Goal: Information Seeking & Learning: Learn about a topic

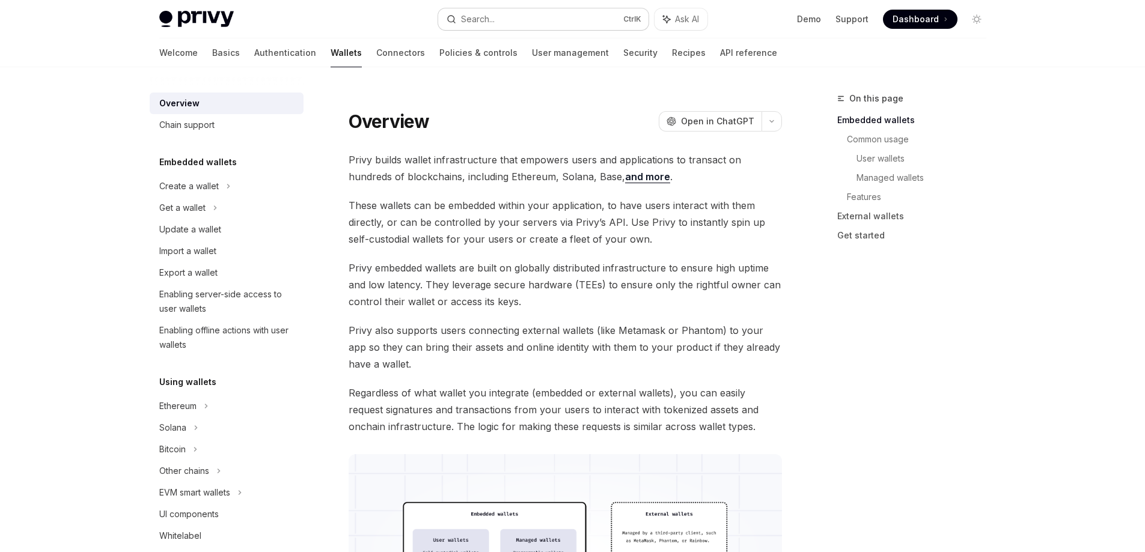
click at [501, 13] on button "Search... Ctrl K" at bounding box center [543, 19] width 210 height 22
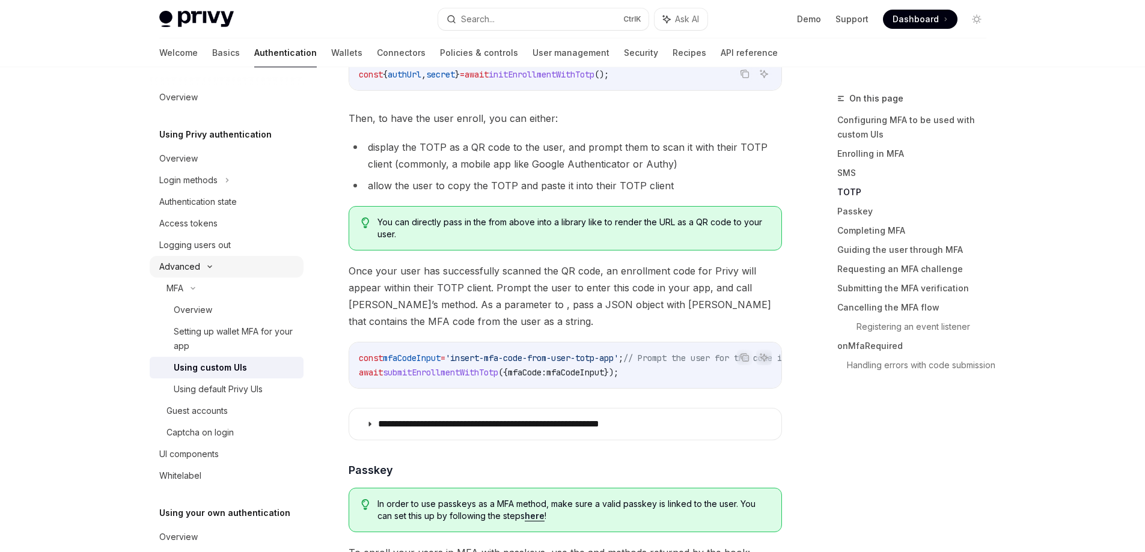
scroll to position [63, 0]
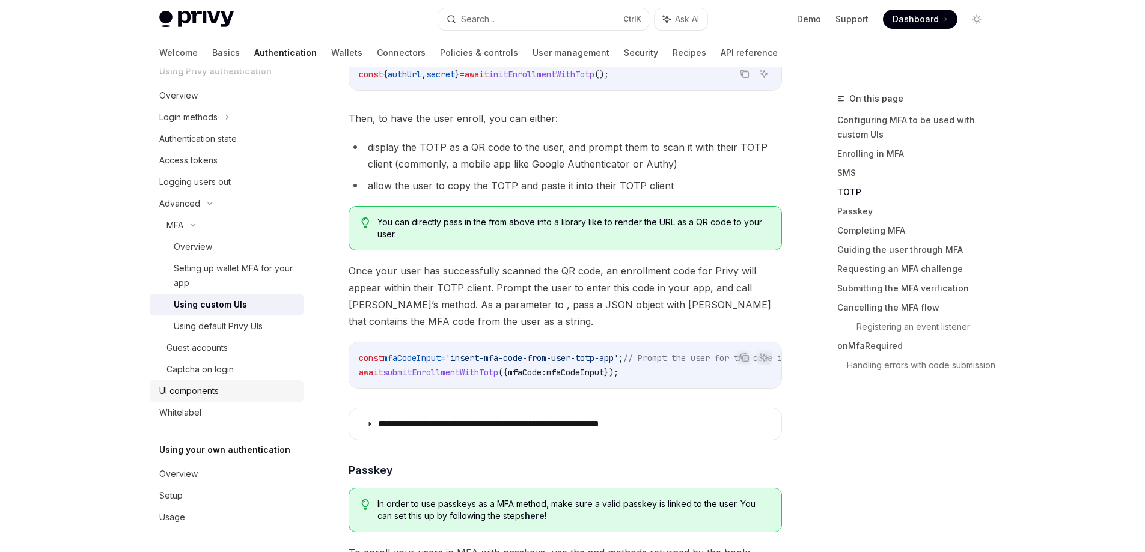
click at [201, 393] on div "UI components" at bounding box center [188, 391] width 59 height 14
type textarea "*"
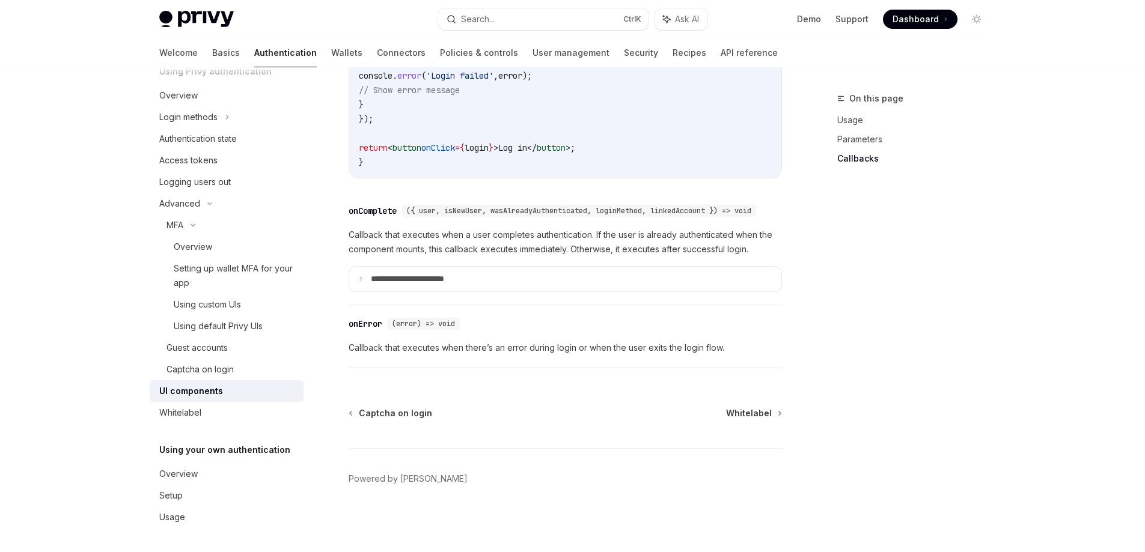
scroll to position [1740, 0]
click at [454, 287] on summary "**********" at bounding box center [565, 279] width 432 height 25
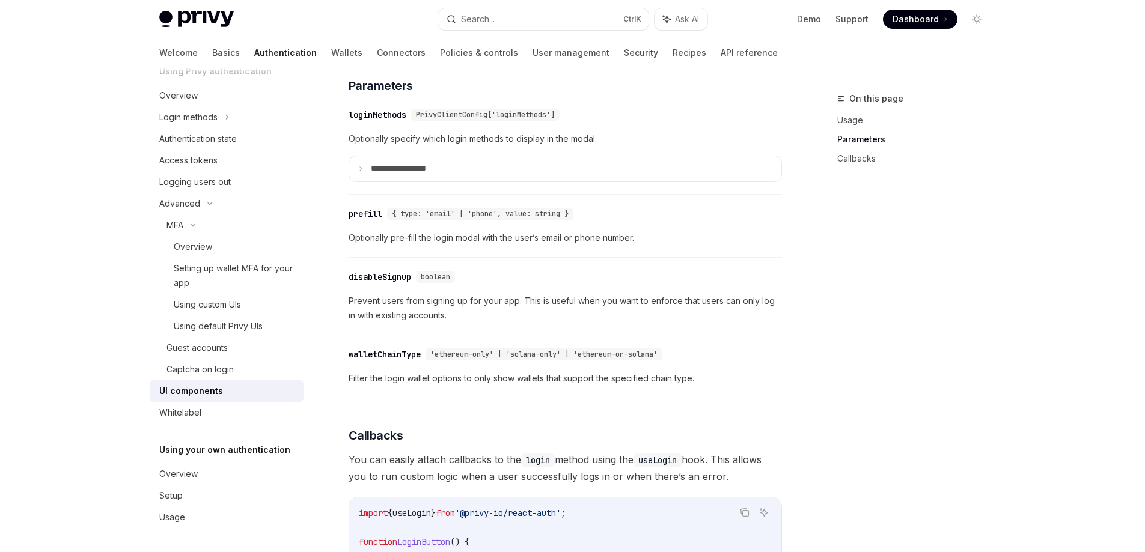
scroll to position [1019, 0]
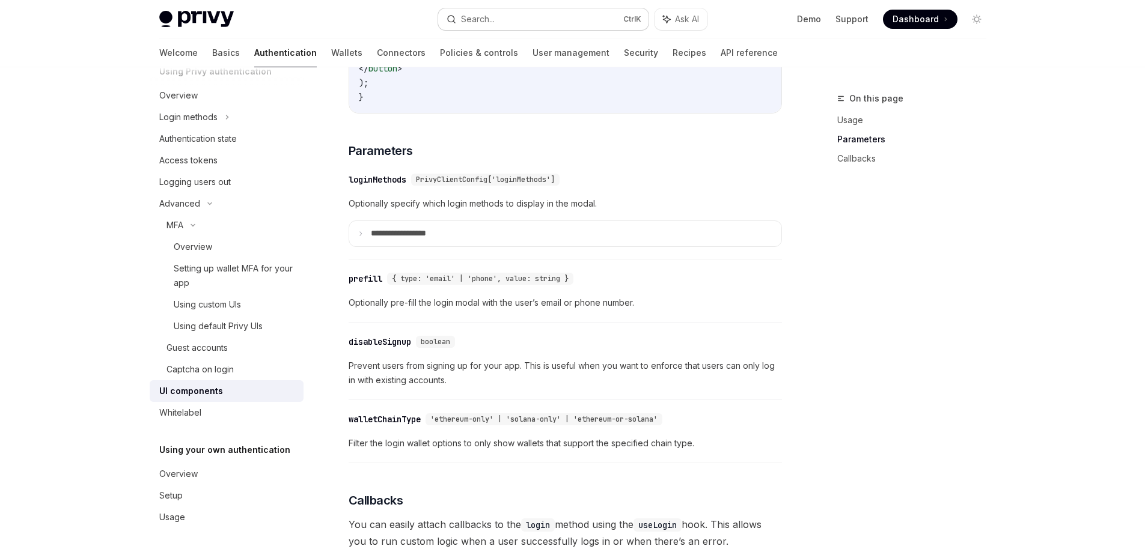
click at [496, 17] on button "Search... Ctrl K" at bounding box center [543, 19] width 210 height 22
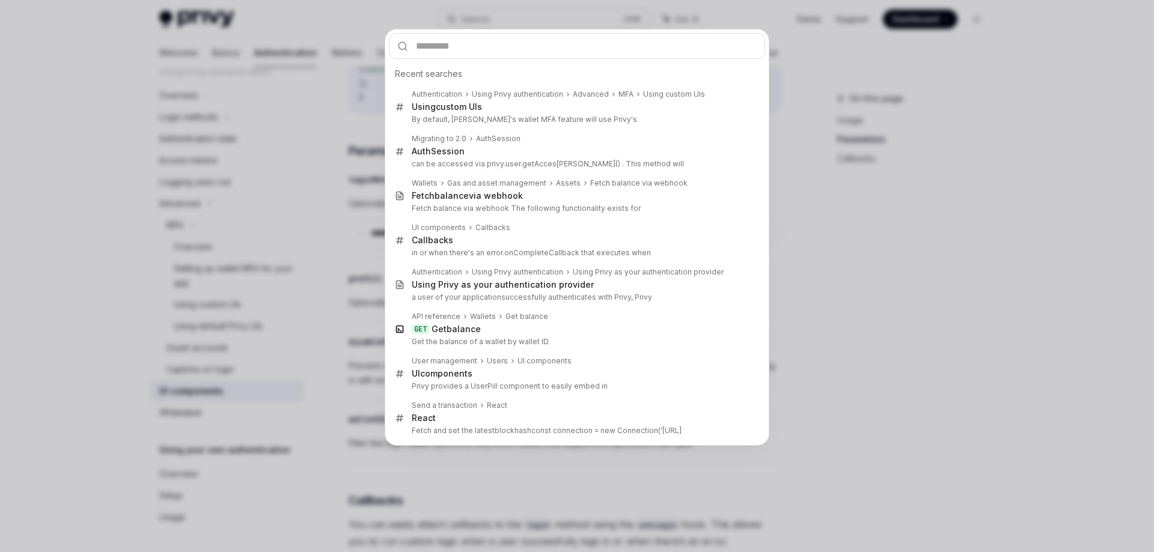
type input "**********"
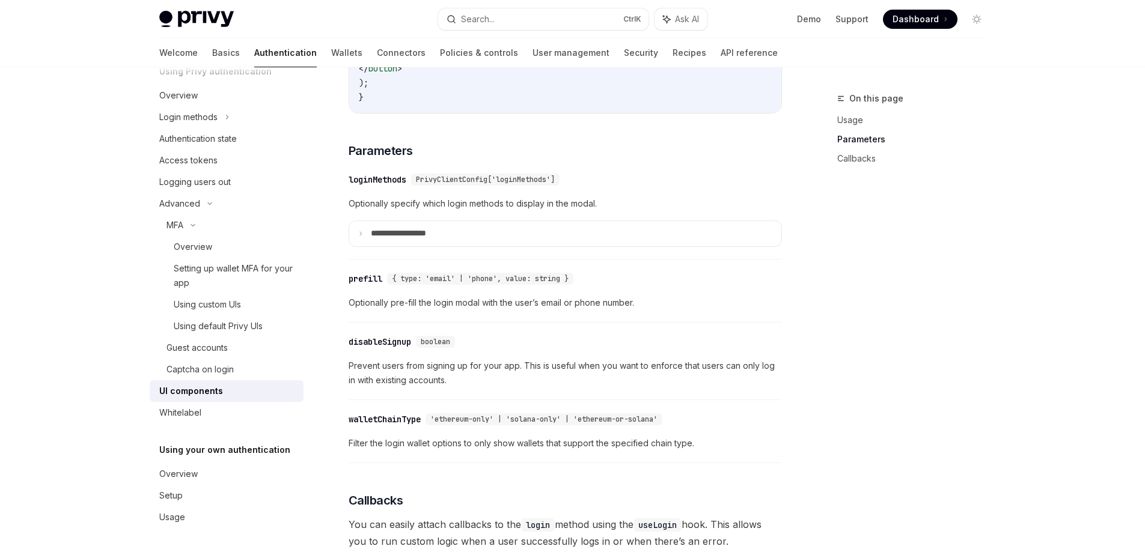
type textarea "*"
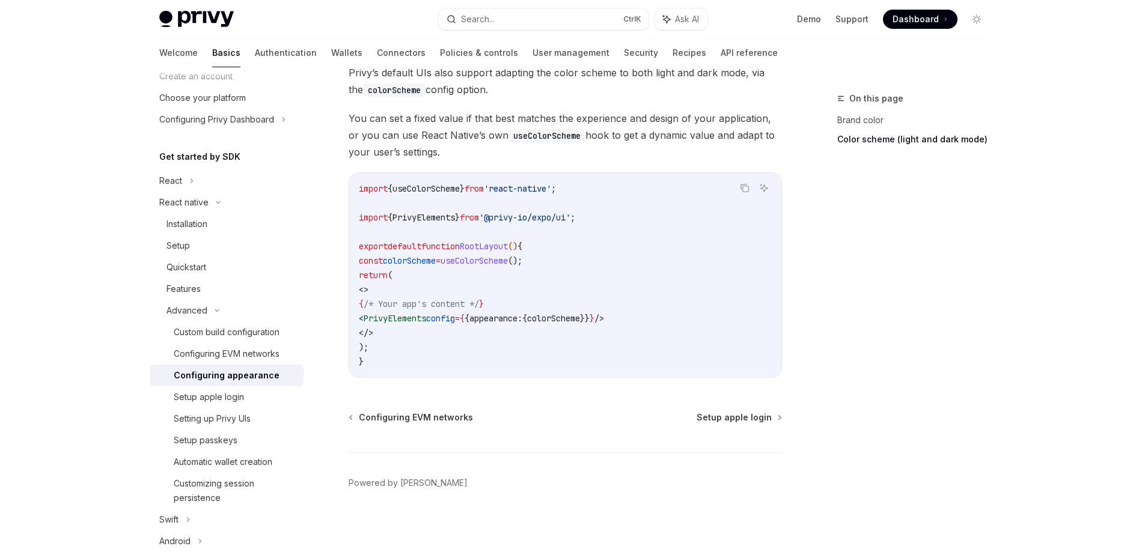
scroll to position [494, 0]
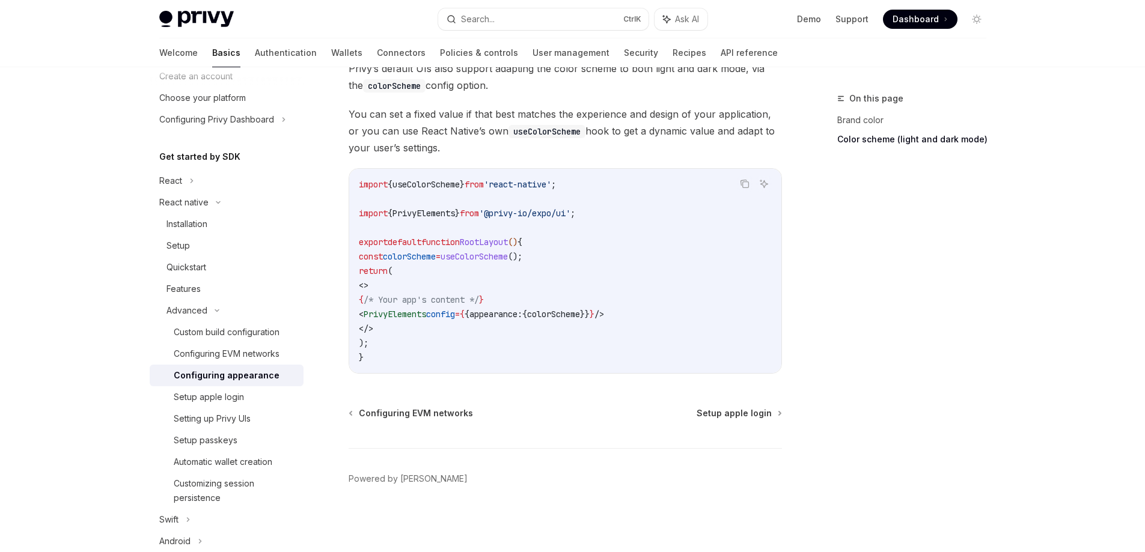
click at [602, 321] on code "import { useColorScheme } from 'react-native' ; import { PrivyElements } from '…" at bounding box center [565, 270] width 413 height 187
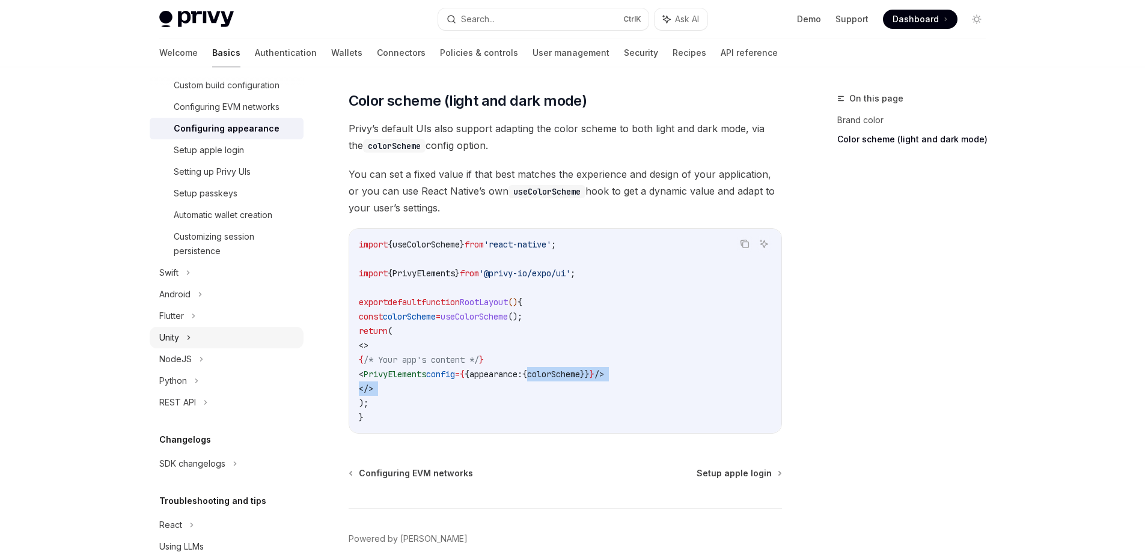
scroll to position [361, 0]
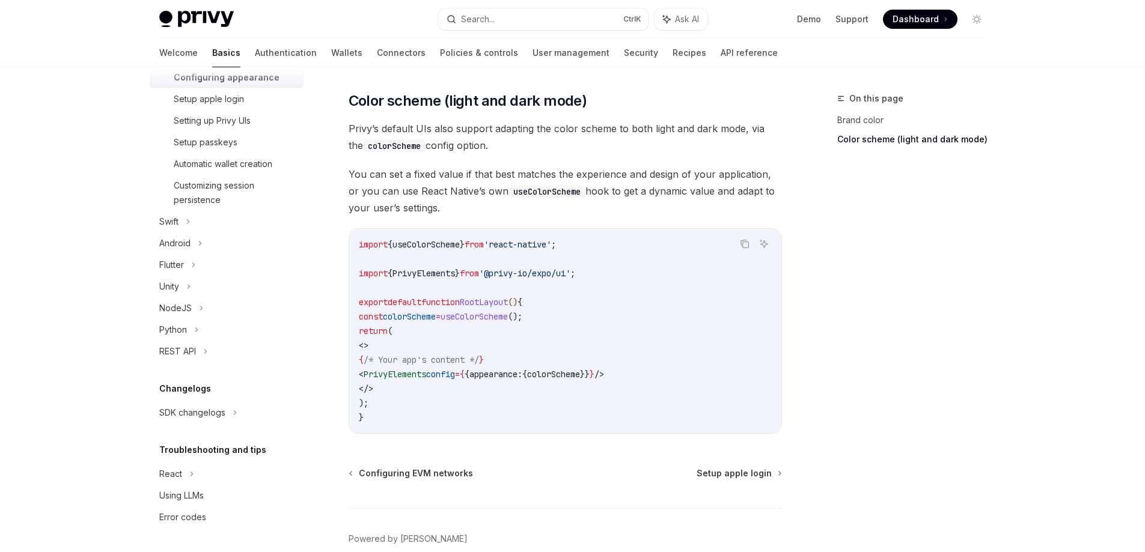
click at [864, 303] on div "On this page Brand color Color scheme (light and dark mode)" at bounding box center [904, 321] width 183 height 461
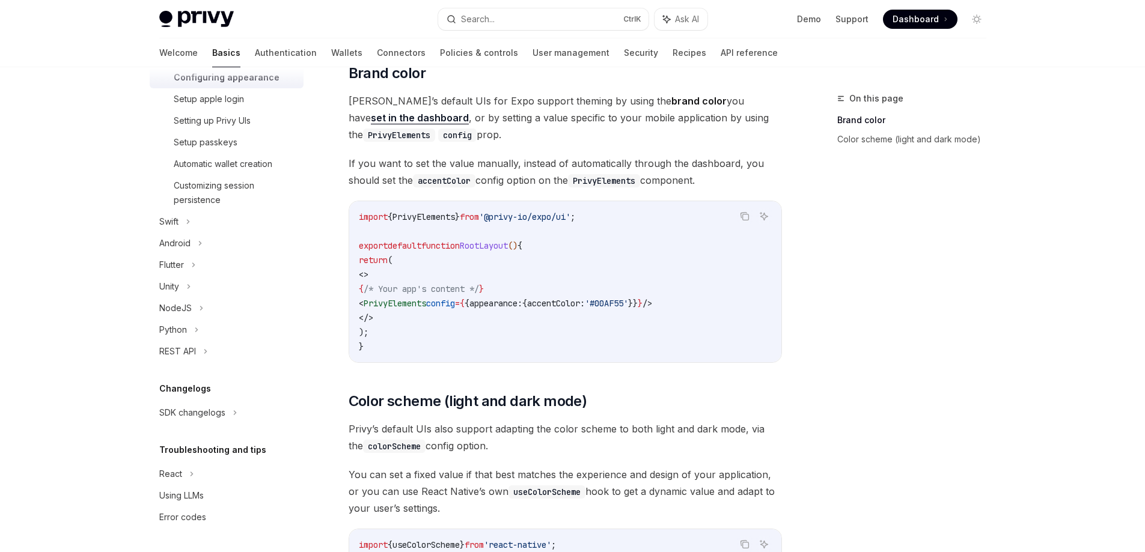
click at [585, 306] on span "accentColor:" at bounding box center [556, 303] width 58 height 11
click at [844, 335] on div "On this page Brand color Color scheme (light and dark mode)" at bounding box center [904, 321] width 183 height 461
click at [768, 183] on span "If you want to set the value manually, instead of automatically through the das…" at bounding box center [565, 172] width 433 height 34
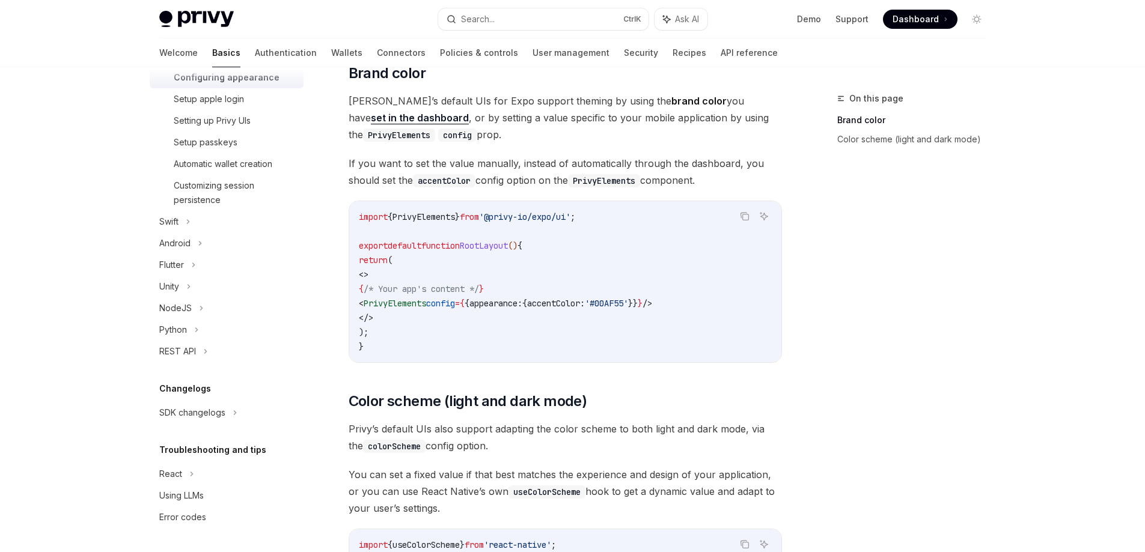
drag, startPoint x: 734, startPoint y: 183, endPoint x: 343, endPoint y: 156, distance: 392.1
click at [343, 156] on div "Advanced Configuring appearance OpenAI Open in ChatGPT OpenAI Open in ChatGPT Y…" at bounding box center [452, 435] width 663 height 955
click at [335, 141] on div at bounding box center [335, 141] width 0 height 0
click at [871, 231] on div "On this page Brand color Color scheme (light and dark mode)" at bounding box center [904, 321] width 183 height 461
click at [628, 300] on span "'#00AF55'" at bounding box center [606, 303] width 43 height 11
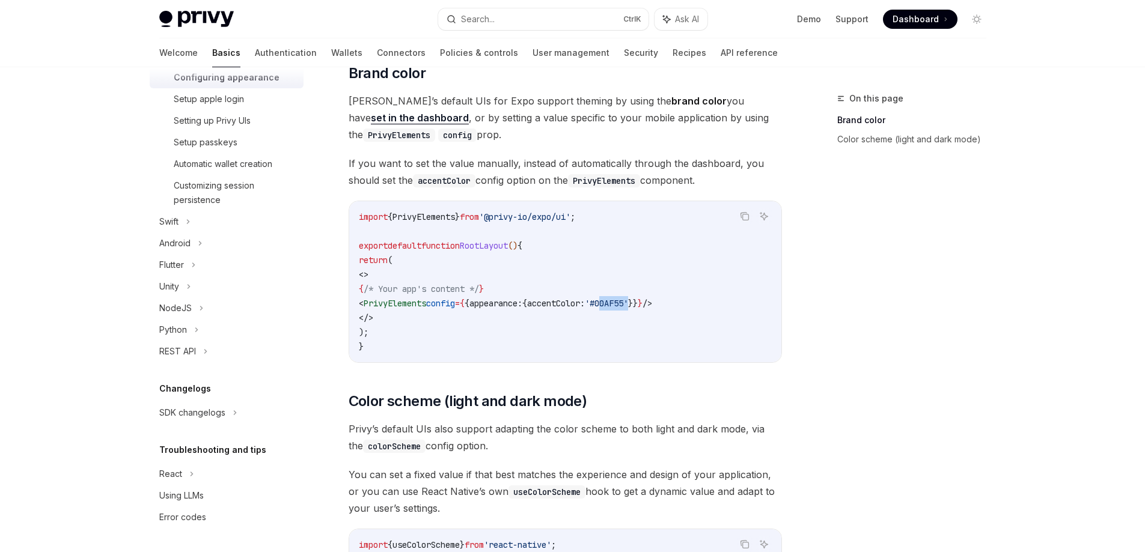
click at [628, 300] on span "'#00AF55'" at bounding box center [606, 303] width 43 height 11
click at [864, 291] on div "On this page Brand color Color scheme (light and dark mode)" at bounding box center [904, 321] width 183 height 461
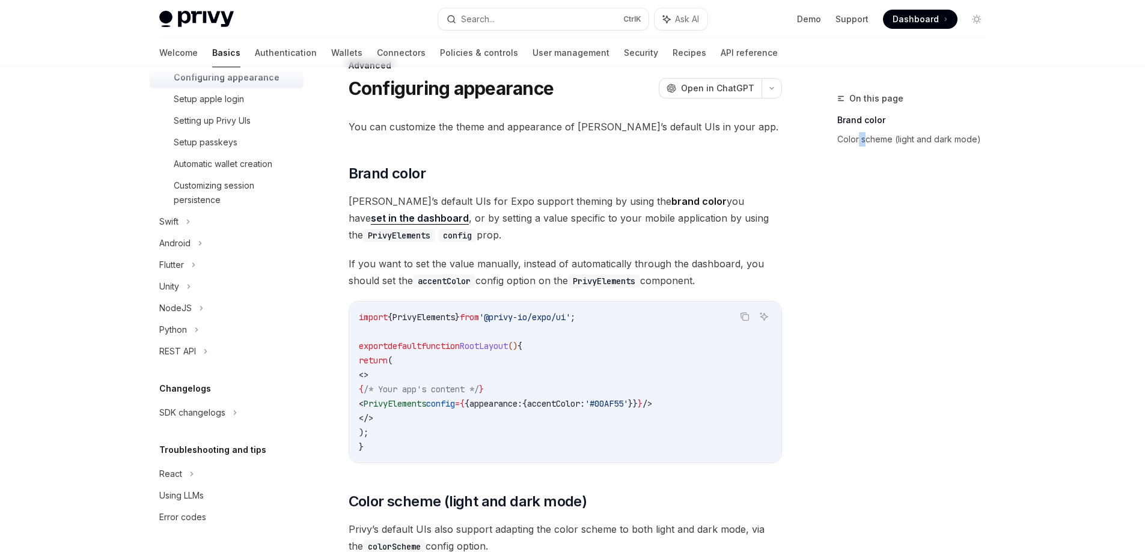
scroll to position [13, 0]
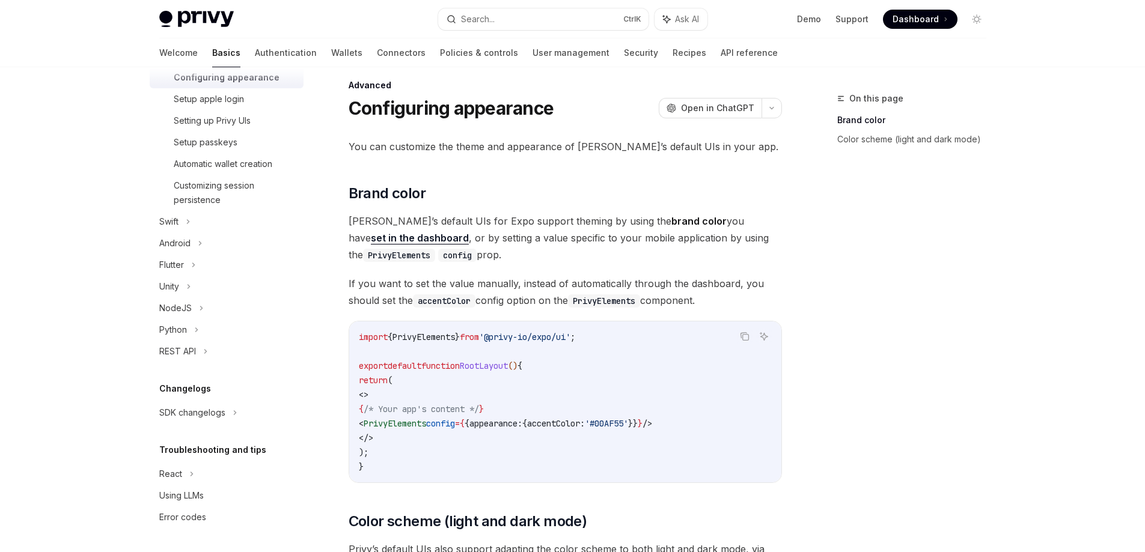
click at [964, 38] on div "Welcome Basics Authentication Wallets Connectors Policies & controls User manag…" at bounding box center [572, 52] width 885 height 29
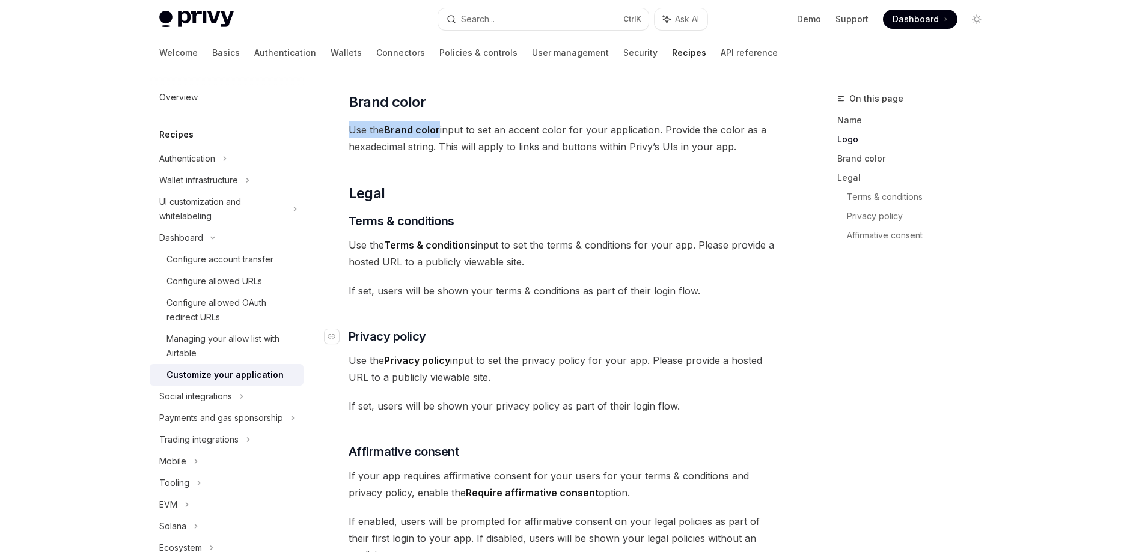
drag, startPoint x: 359, startPoint y: 343, endPoint x: 401, endPoint y: 329, distance: 43.9
click at [359, 343] on div "Use the Configuration > UI components page of the dashboard to configure your a…" at bounding box center [565, 118] width 433 height 892
click at [499, 292] on span "If set, users will be shown your terms & conditions as part of their login flow." at bounding box center [565, 289] width 433 height 17
click at [574, 165] on div "Use the Configuration > UI components page of the dashboard to configure your a…" at bounding box center [565, 117] width 433 height 892
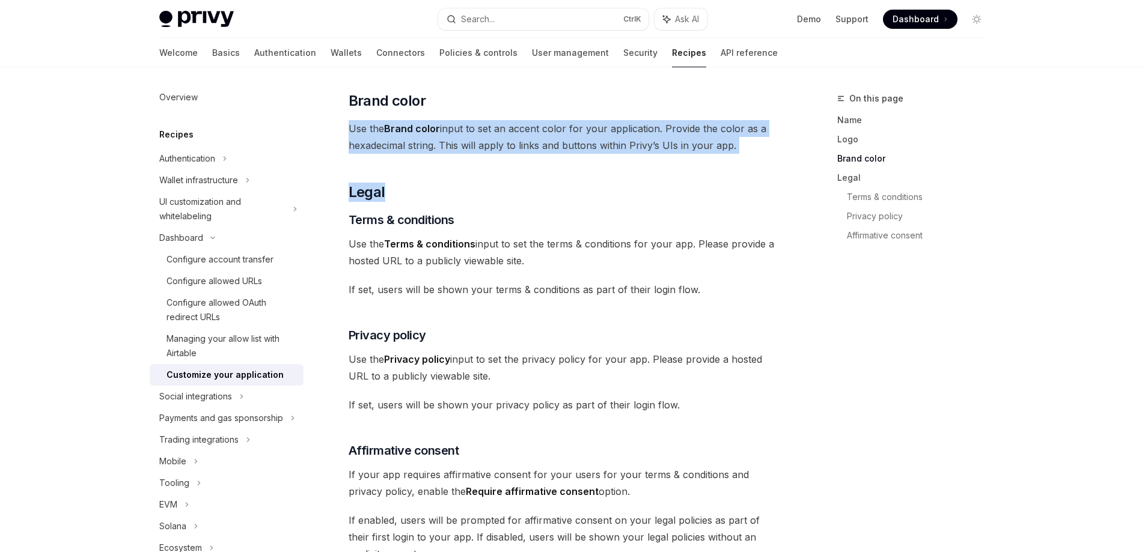
drag, startPoint x: 757, startPoint y: 165, endPoint x: 344, endPoint y: 122, distance: 415.6
click at [344, 122] on div "Dashboard Customize your application OpenAI Open in ChatGPT OpenAI Open in Chat…" at bounding box center [452, 176] width 663 height 1130
click at [336, 106] on div at bounding box center [336, 106] width 0 height 0
click at [797, 176] on div "On this page Name Logo Brand color Legal Terms & conditions Privacy policy Affi…" at bounding box center [573, 164] width 846 height 1154
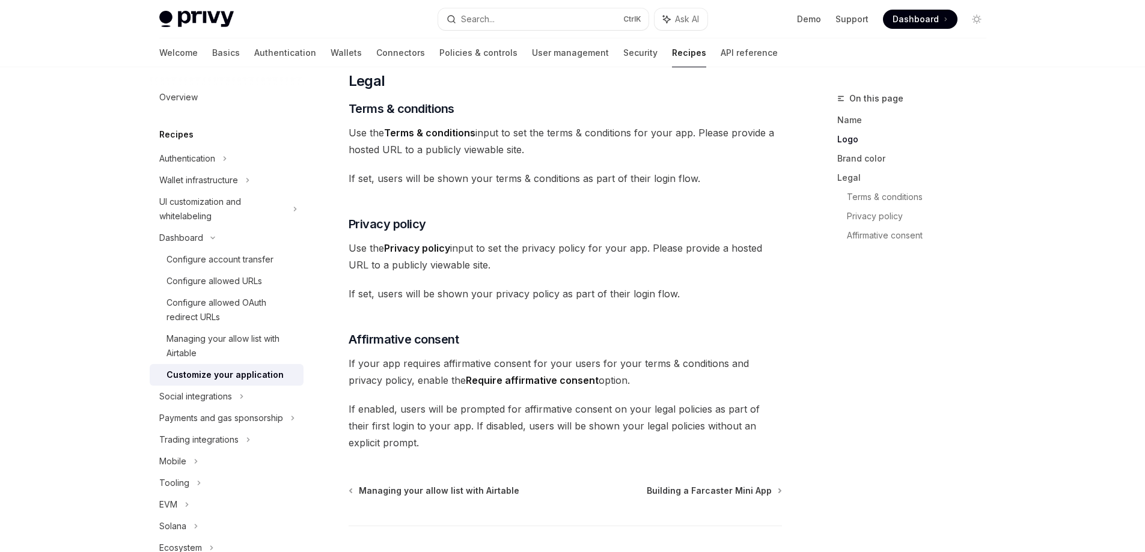
scroll to position [609, 0]
